Goal: Task Accomplishment & Management: Complete application form

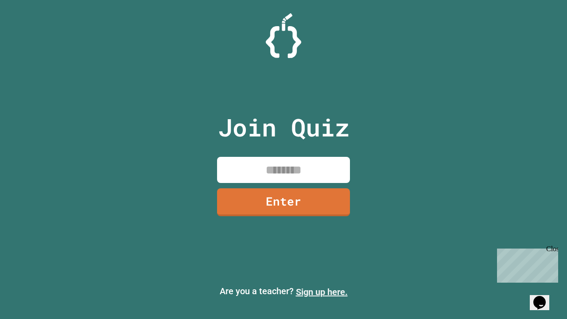
click at [321, 292] on link "Sign up here." at bounding box center [322, 291] width 52 height 11
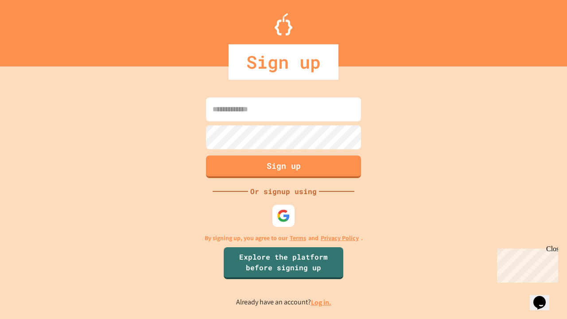
click at [321, 302] on link "Log in." at bounding box center [321, 301] width 20 height 9
